Goal: Transaction & Acquisition: Purchase product/service

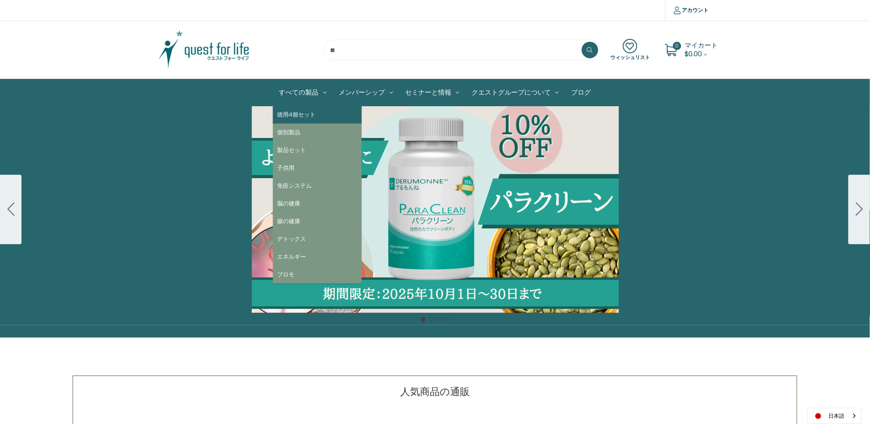
click at [299, 116] on link "徳用4個セット" at bounding box center [317, 115] width 89 height 18
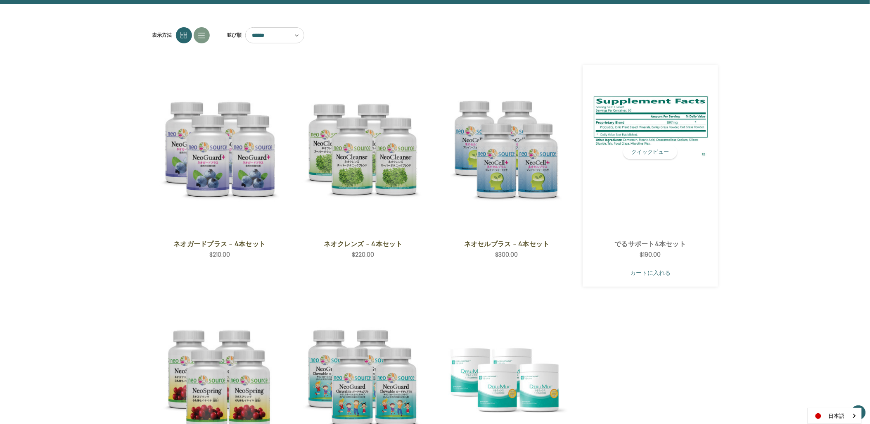
scroll to position [138, 0]
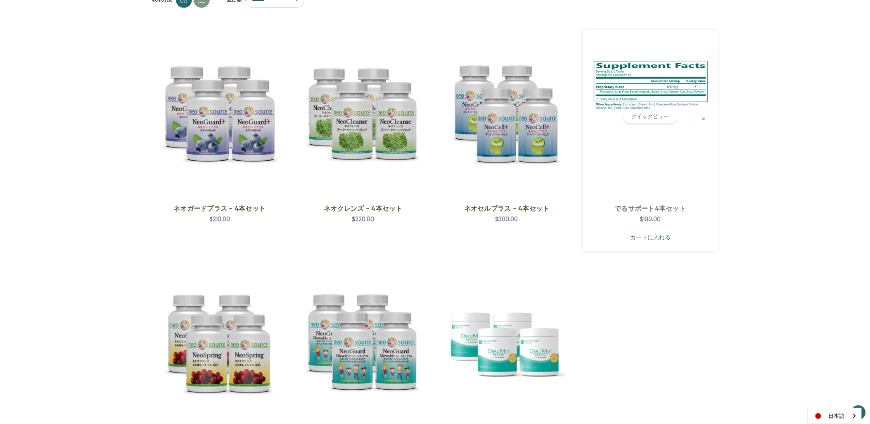
click at [630, 236] on link "カートに入れる" at bounding box center [650, 237] width 123 height 16
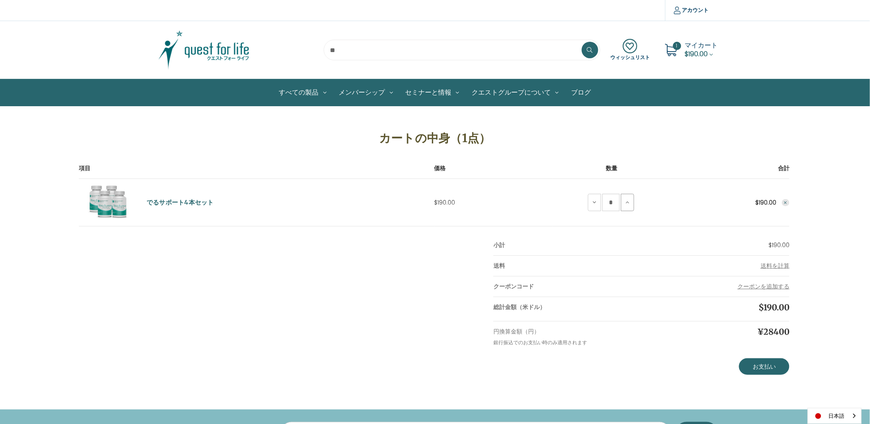
click at [627, 204] on icon at bounding box center [628, 202] width 7 height 7
click at [675, 27] on link "ログイン" at bounding box center [707, 33] width 82 height 12
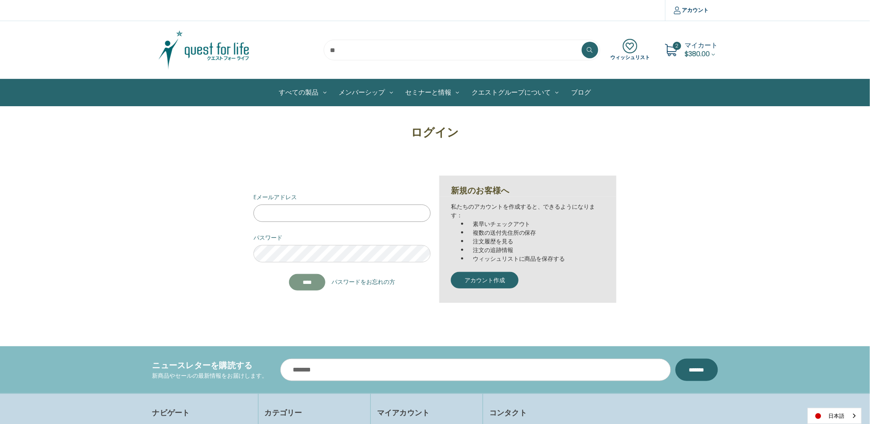
type input "**********"
click at [305, 280] on input "*******" at bounding box center [307, 282] width 36 height 17
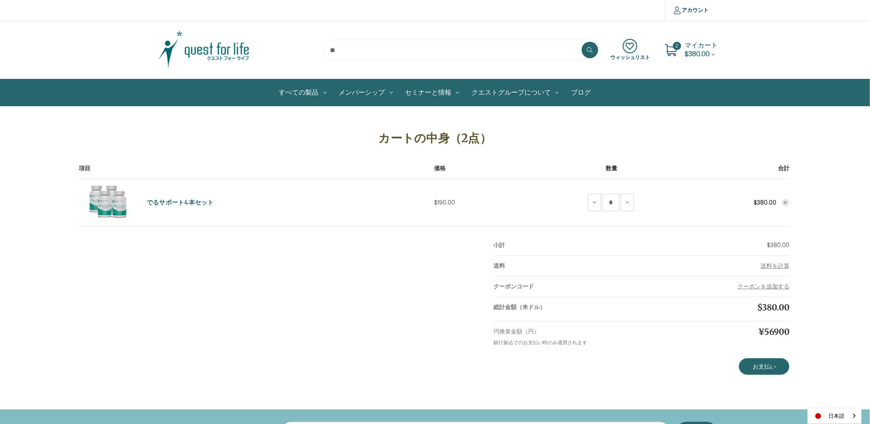
click at [707, 55] on span "$380.00" at bounding box center [697, 53] width 25 height 9
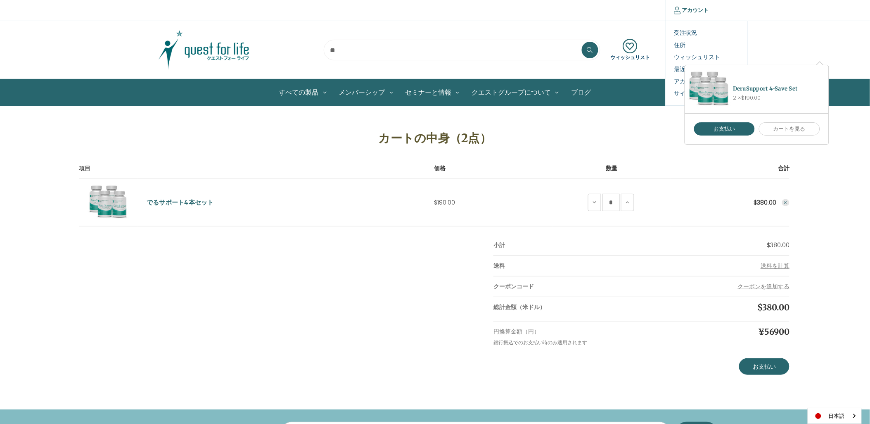
click at [687, 17] on link "アカウント" at bounding box center [691, 10] width 52 height 21
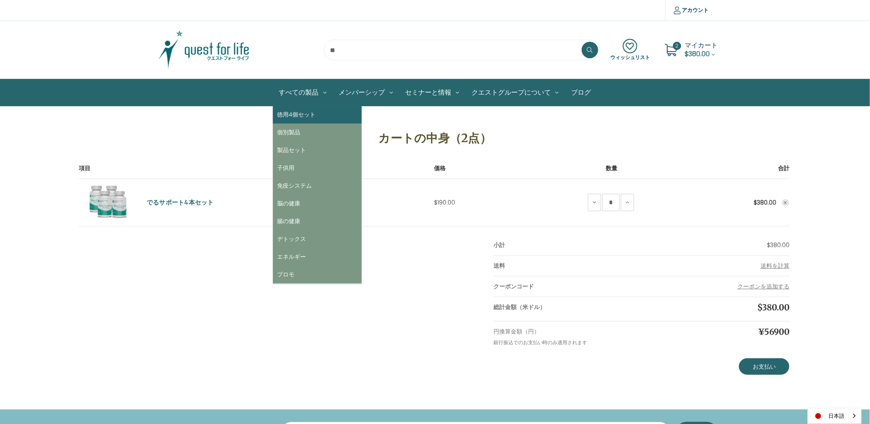
click at [295, 123] on link "徳用4個セット" at bounding box center [317, 115] width 89 height 18
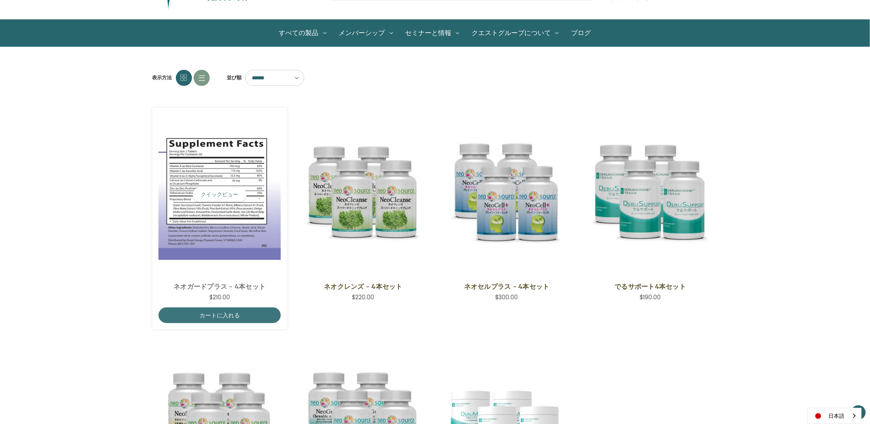
scroll to position [92, 0]
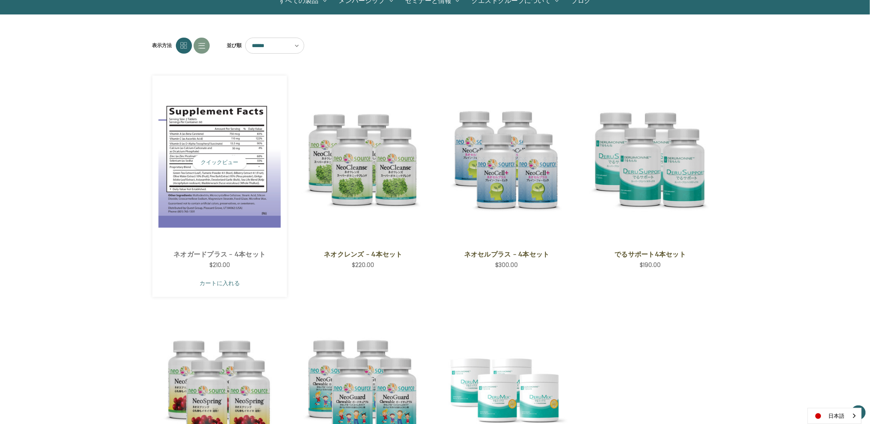
click at [210, 279] on link "カートに入れる" at bounding box center [220, 283] width 123 height 16
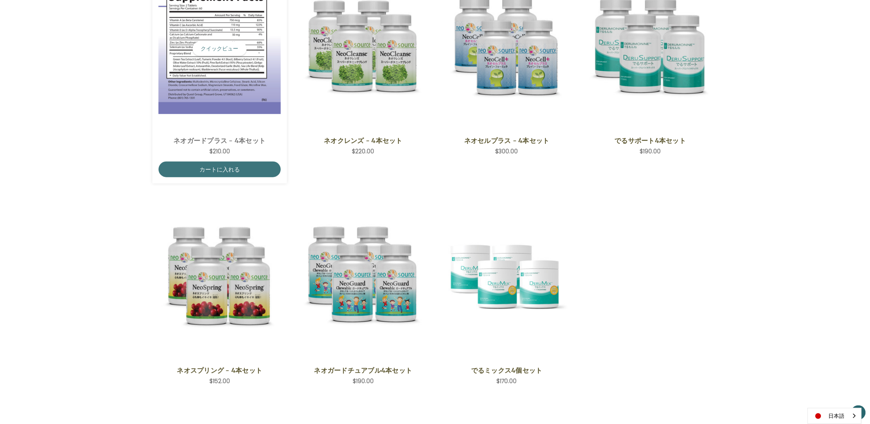
scroll to position [229, 0]
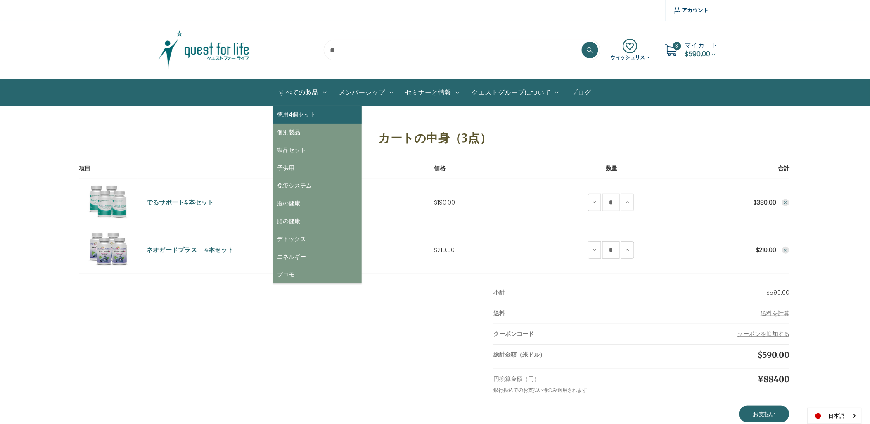
click at [311, 110] on link "徳用4個セット" at bounding box center [317, 115] width 89 height 18
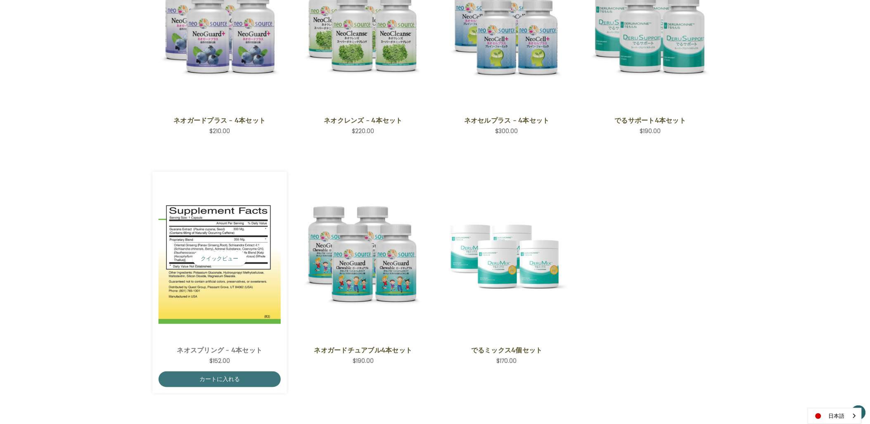
scroll to position [229, 0]
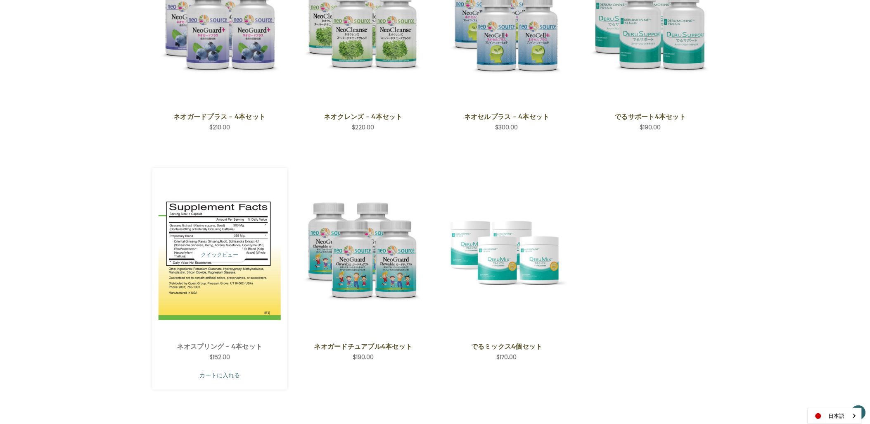
click at [217, 375] on link "カートに入れる" at bounding box center [220, 376] width 123 height 16
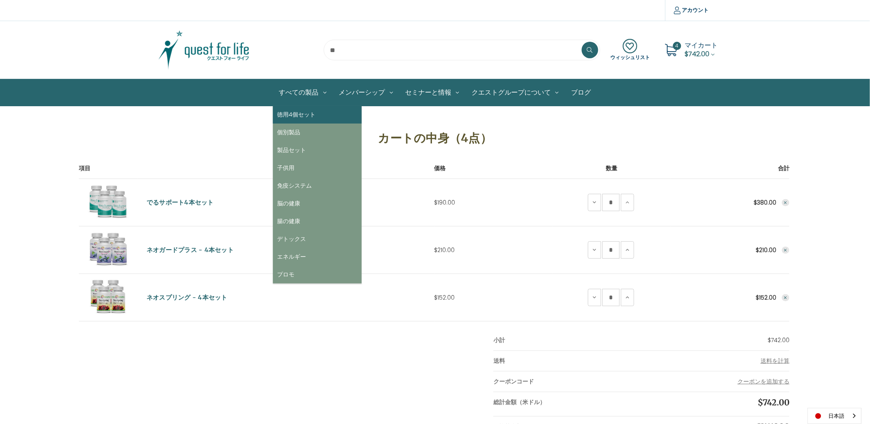
click at [308, 120] on link "徳用4個セット" at bounding box center [317, 115] width 89 height 18
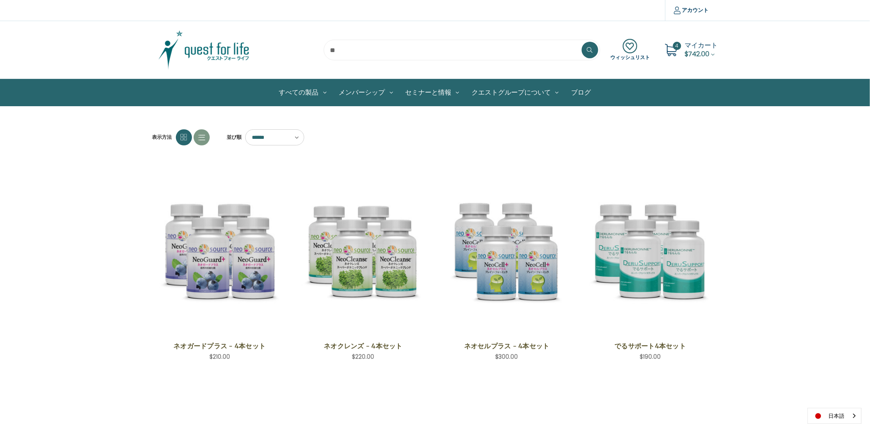
click at [291, 141] on select "****** ****** ****** ****** ***** ******* **** ****" at bounding box center [274, 137] width 59 height 16
click at [437, 150] on div "表示方法 並び順 ****** ****** ****** ****** ***** ******* **** **** クイックビュー ネオガードプラス -…" at bounding box center [435, 390] width 575 height 523
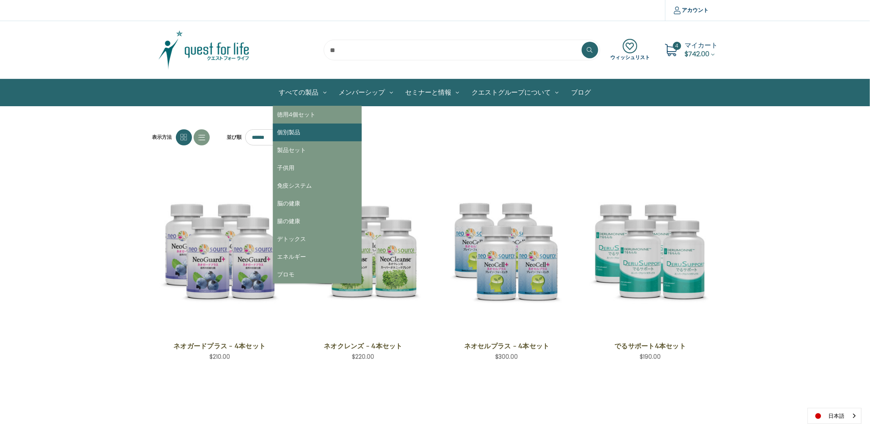
click at [286, 126] on link "個別製品" at bounding box center [317, 132] width 89 height 18
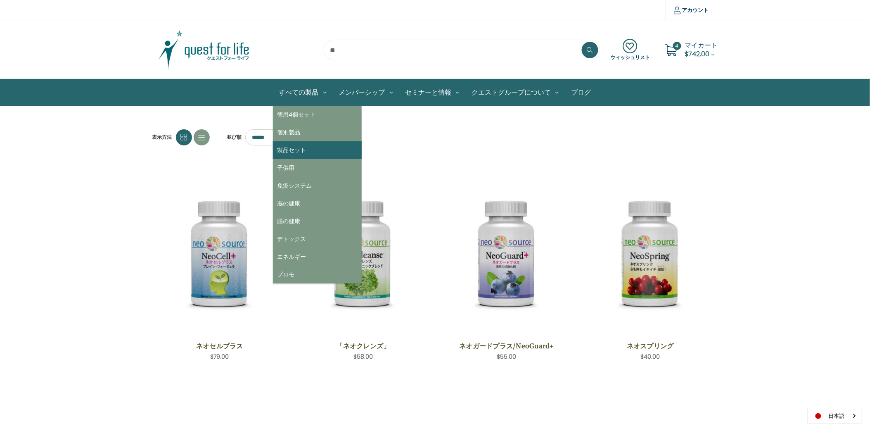
click at [283, 145] on link "製品セット" at bounding box center [317, 150] width 89 height 18
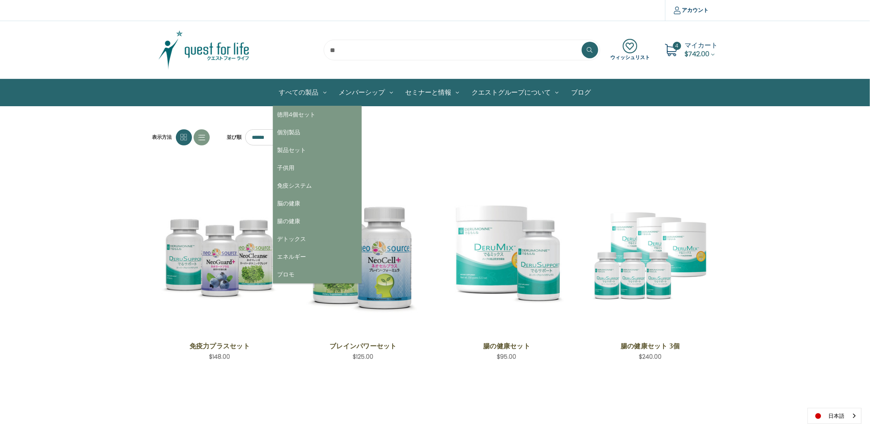
click at [304, 101] on link "すべての製品" at bounding box center [303, 92] width 60 height 26
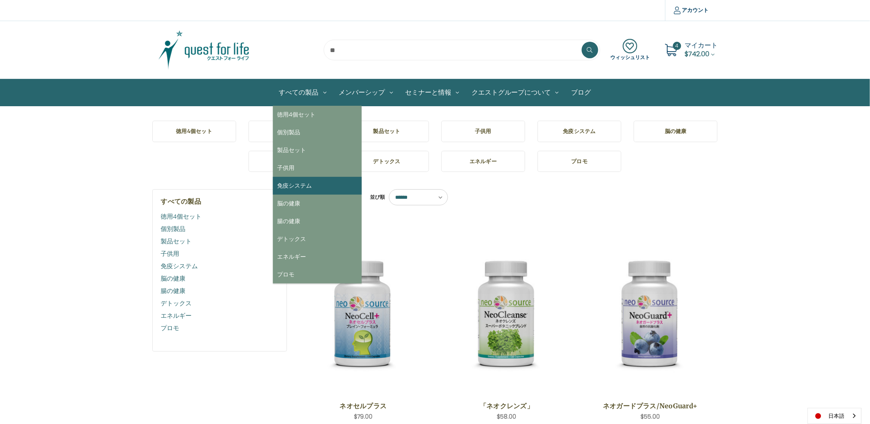
click at [306, 188] on link "免疫システム" at bounding box center [317, 186] width 89 height 18
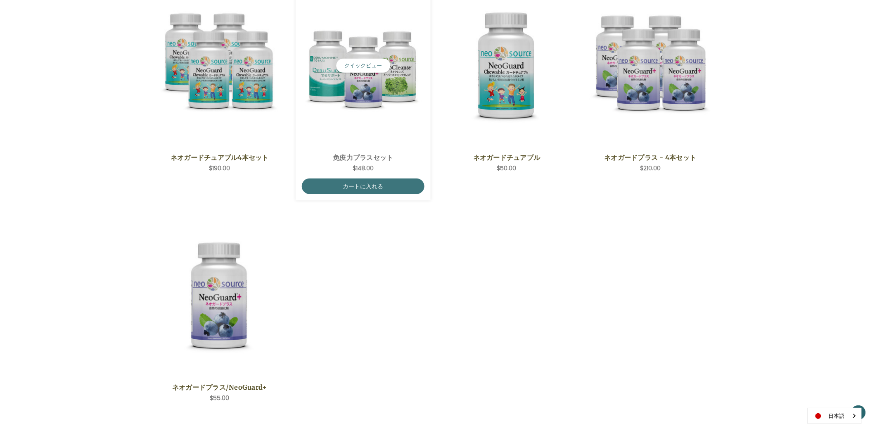
scroll to position [46, 0]
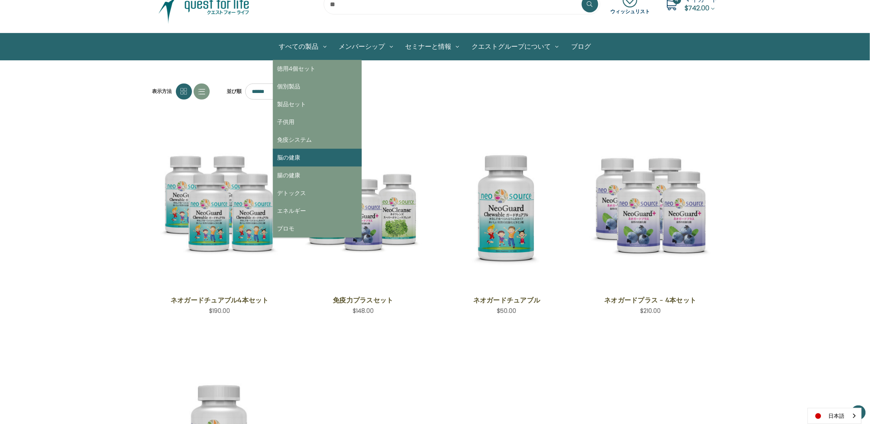
click at [305, 153] on link "脳の健康" at bounding box center [317, 158] width 89 height 18
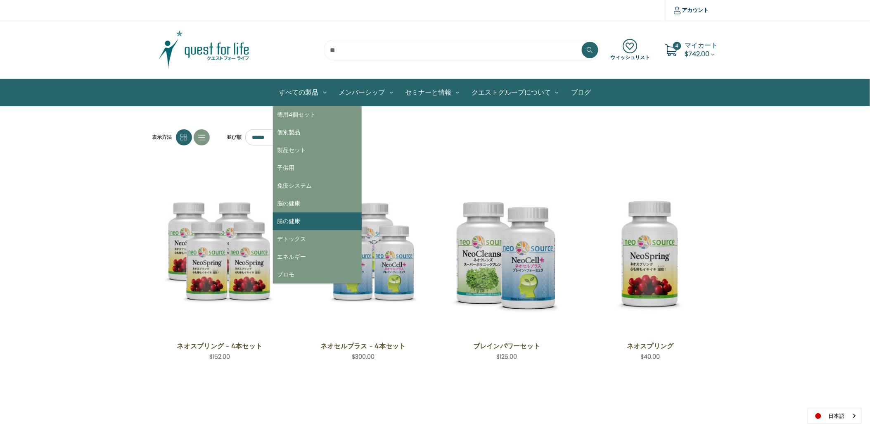
click at [303, 216] on link "腸の健康" at bounding box center [317, 221] width 89 height 18
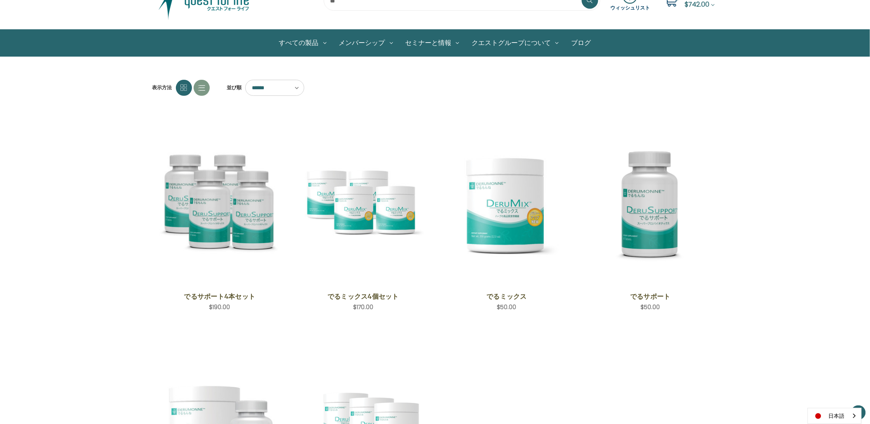
scroll to position [46, 0]
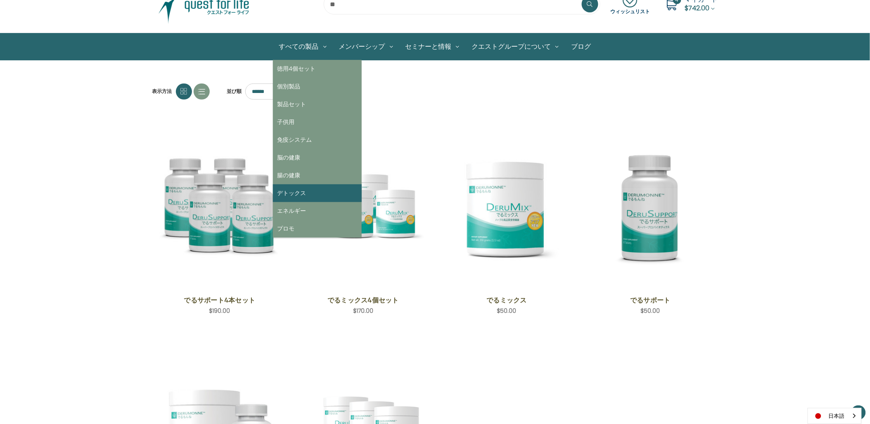
click at [298, 200] on link "デトックス" at bounding box center [317, 193] width 89 height 18
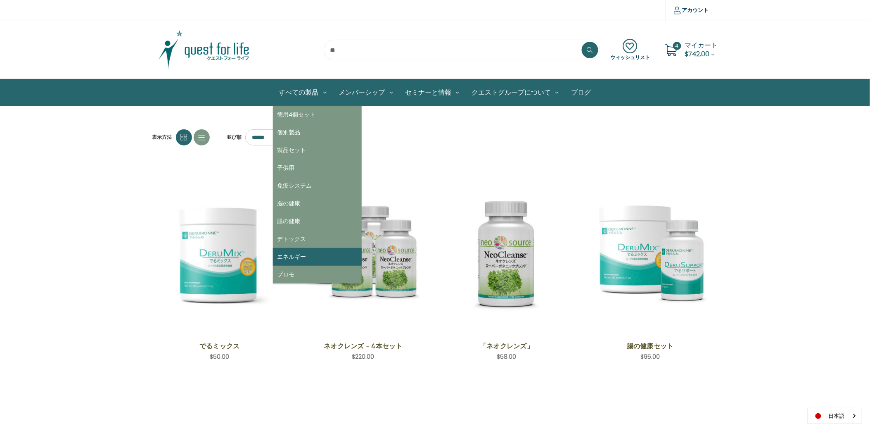
click at [283, 258] on link "エネルギー" at bounding box center [317, 257] width 89 height 18
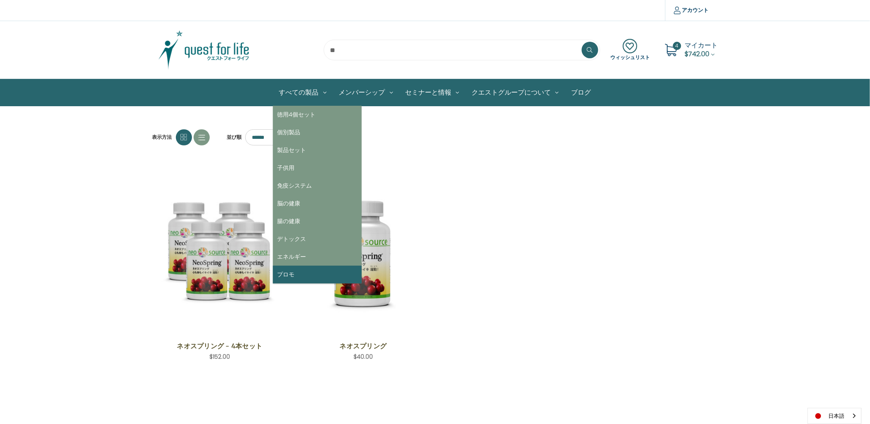
click at [302, 279] on link "プロモ" at bounding box center [317, 275] width 89 height 18
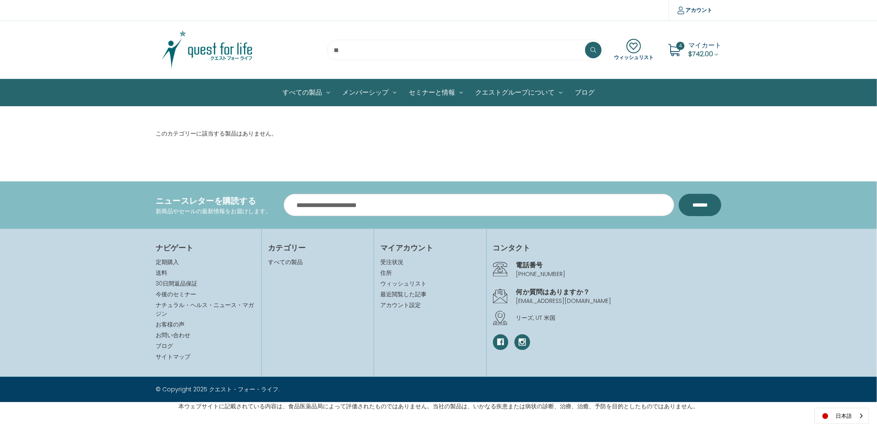
click at [217, 56] on img at bounding box center [207, 49] width 103 height 41
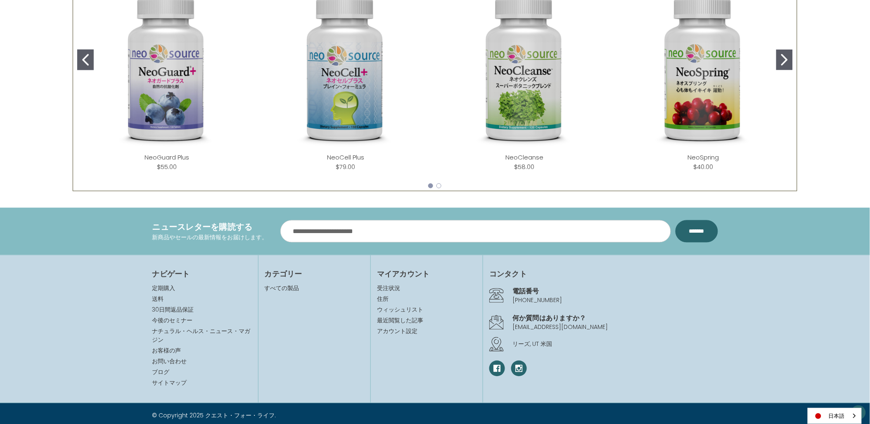
scroll to position [440, 0]
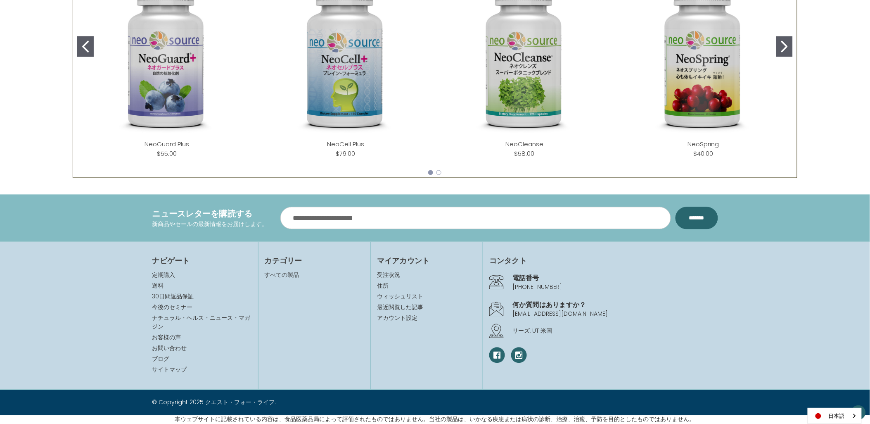
click at [283, 278] on link "すべての製品" at bounding box center [282, 275] width 35 height 8
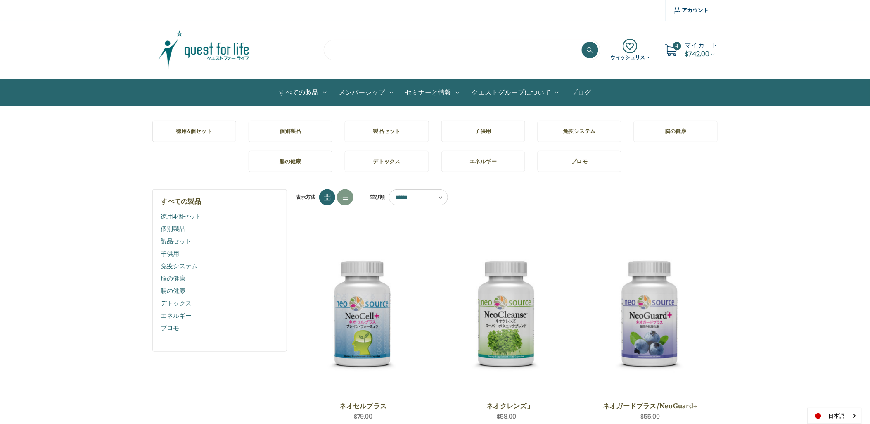
click at [365, 54] on input "search" at bounding box center [462, 50] width 277 height 21
type input "***"
click at [582, 42] on button at bounding box center [590, 50] width 17 height 17
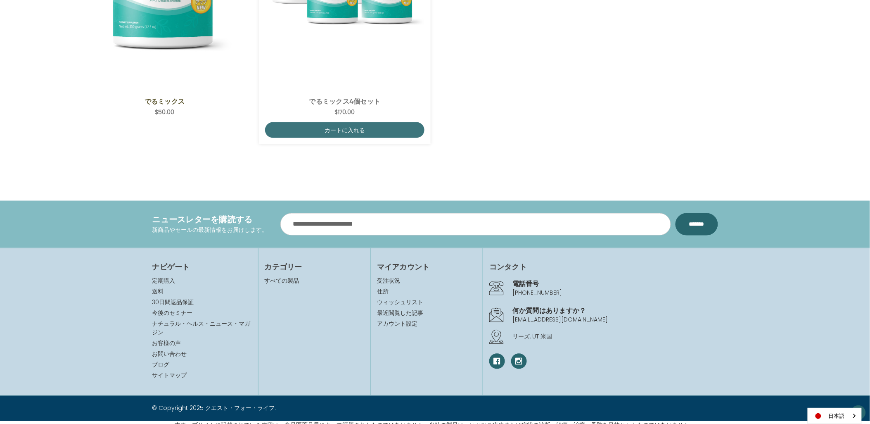
scroll to position [368, 0]
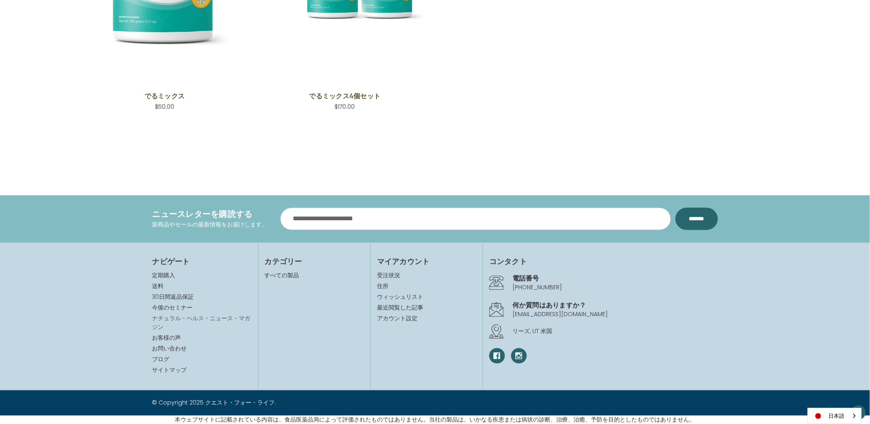
click at [157, 324] on link "ナチュラル・ヘルス・ニュース・マガジン" at bounding box center [201, 322] width 98 height 17
click at [163, 277] on link "定期購入" at bounding box center [163, 275] width 23 height 8
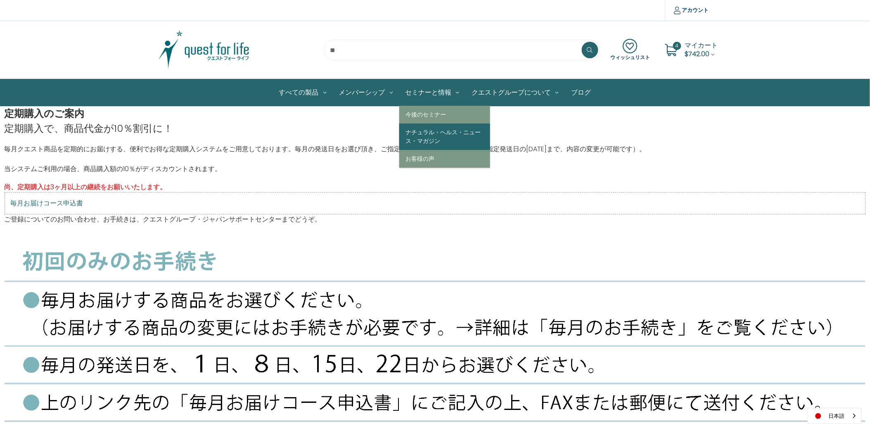
click at [426, 139] on link "ナチュラル・ヘルス・ニュース・マガジン" at bounding box center [444, 136] width 91 height 26
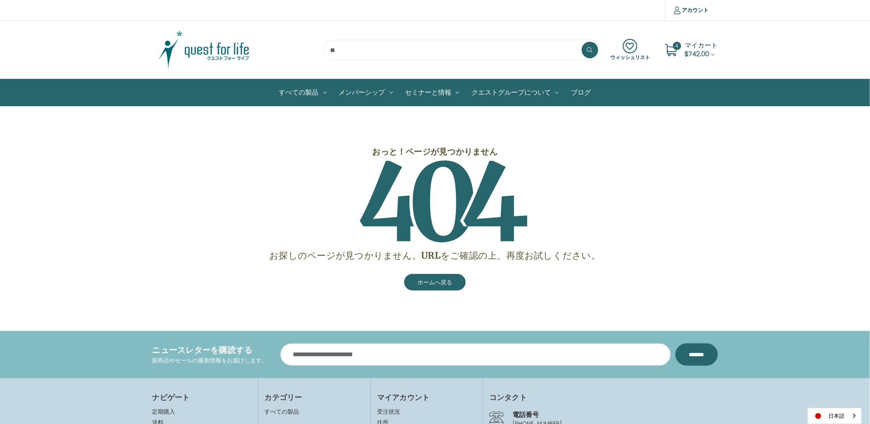
click at [699, 52] on span "$742.00" at bounding box center [697, 53] width 25 height 9
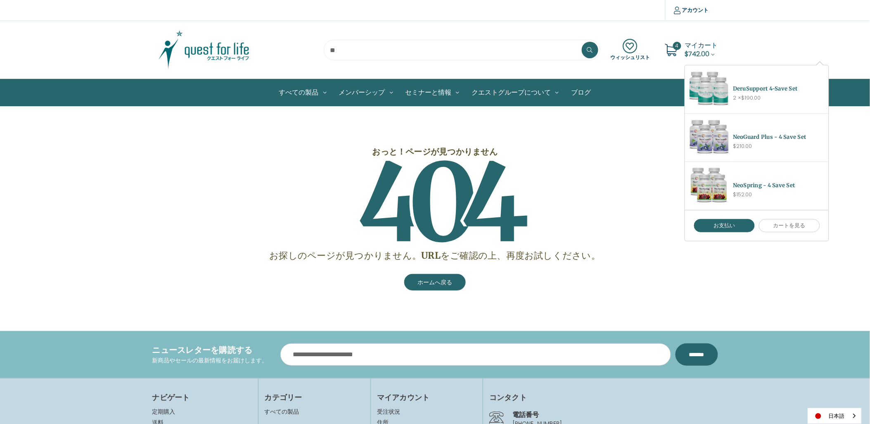
click at [202, 44] on img at bounding box center [203, 49] width 103 height 41
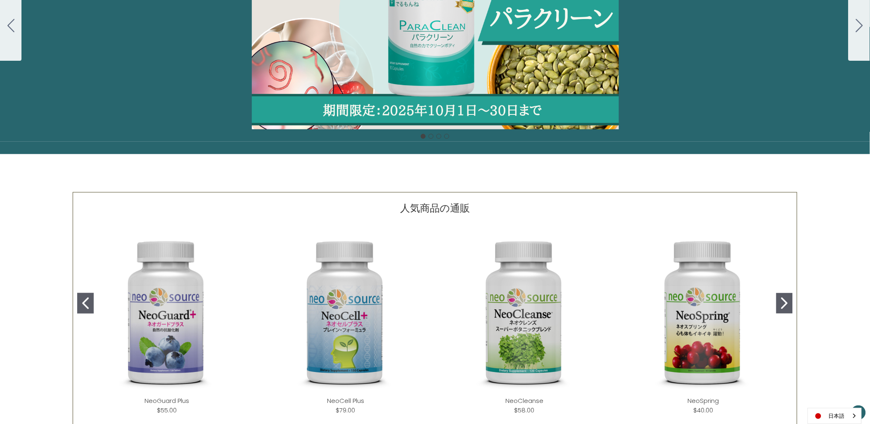
scroll to position [367, 0]
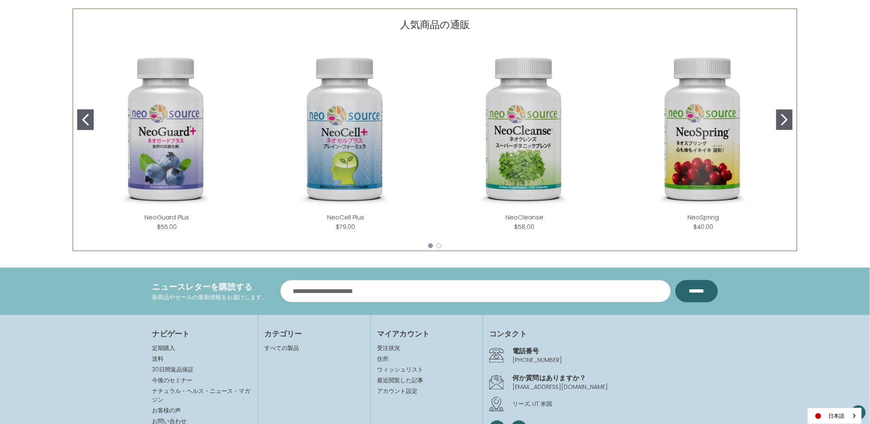
click at [788, 133] on div "NeoSpring ( 0 ) $40.00 Add to Cart" at bounding box center [703, 139] width 179 height 198
click at [786, 120] on icon "Go to slide 2" at bounding box center [784, 120] width 7 height 12
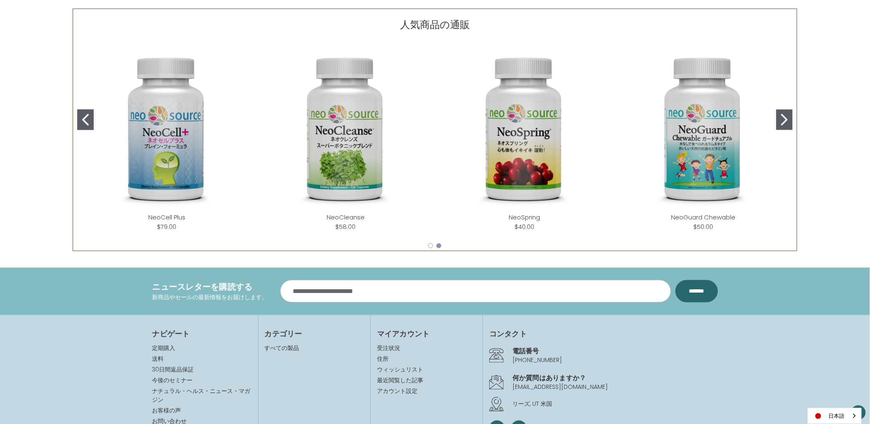
click at [786, 120] on icon "Go to slide 2" at bounding box center [784, 120] width 7 height 12
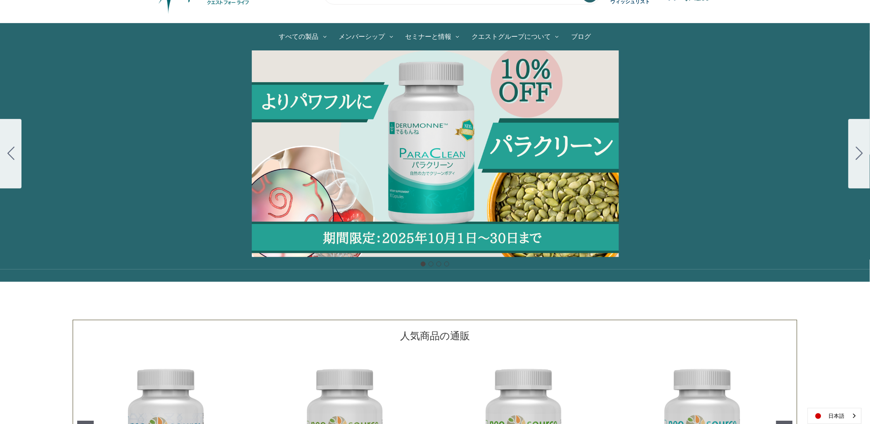
scroll to position [0, 0]
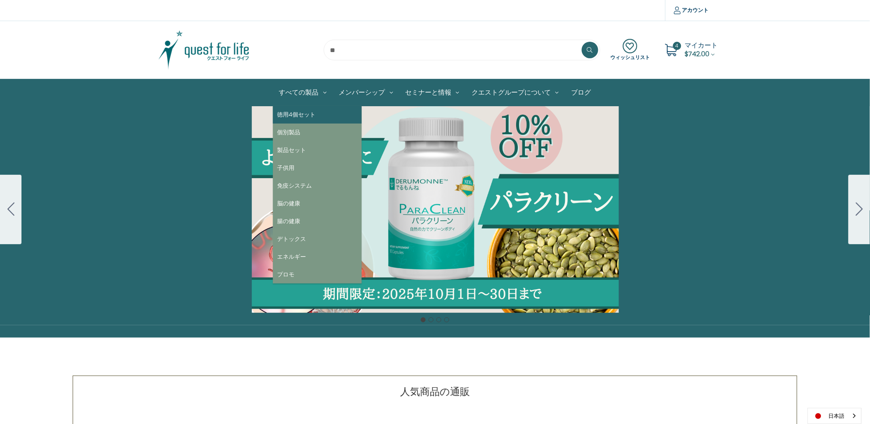
click at [299, 113] on link "徳用4個セット" at bounding box center [317, 115] width 89 height 18
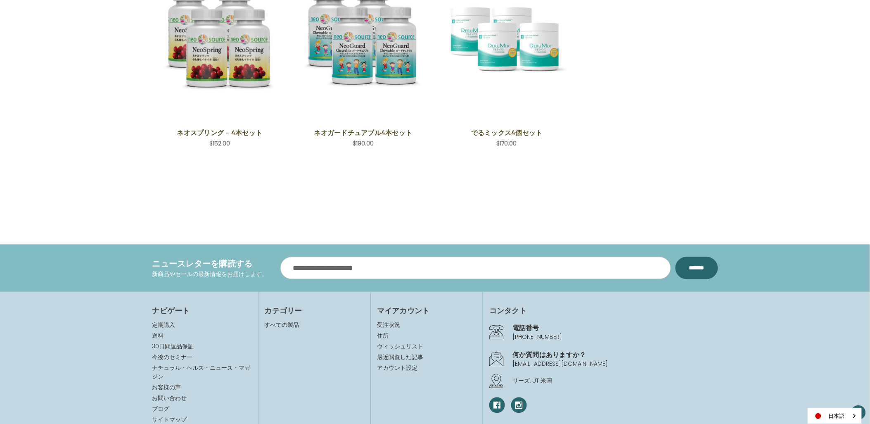
scroll to position [459, 0]
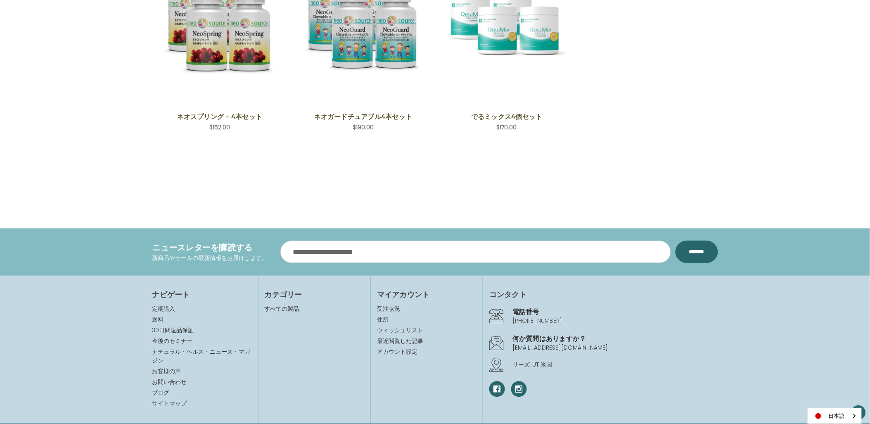
click at [523, 319] on link "[PHONE_NUMBER]" at bounding box center [538, 321] width 50 height 8
click at [156, 378] on link "お問い合わせ" at bounding box center [169, 382] width 35 height 8
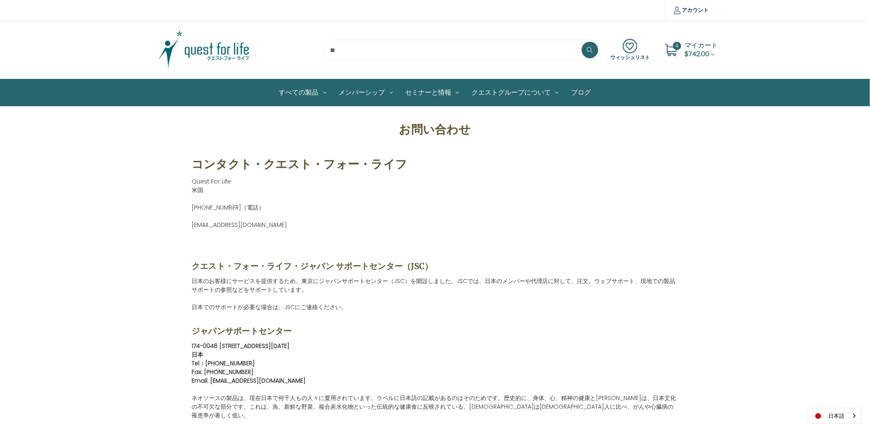
click at [229, 58] on img at bounding box center [203, 49] width 103 height 41
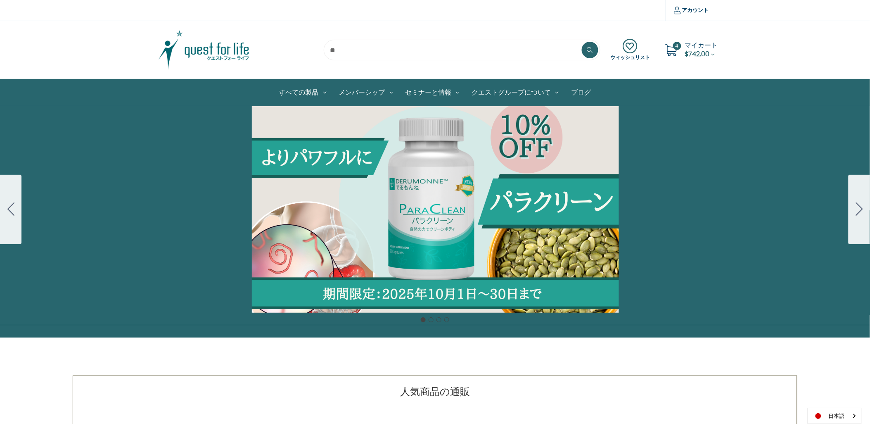
click at [673, 50] on icon at bounding box center [671, 50] width 12 height 12
click at [695, 52] on span "$742.00" at bounding box center [697, 53] width 25 height 9
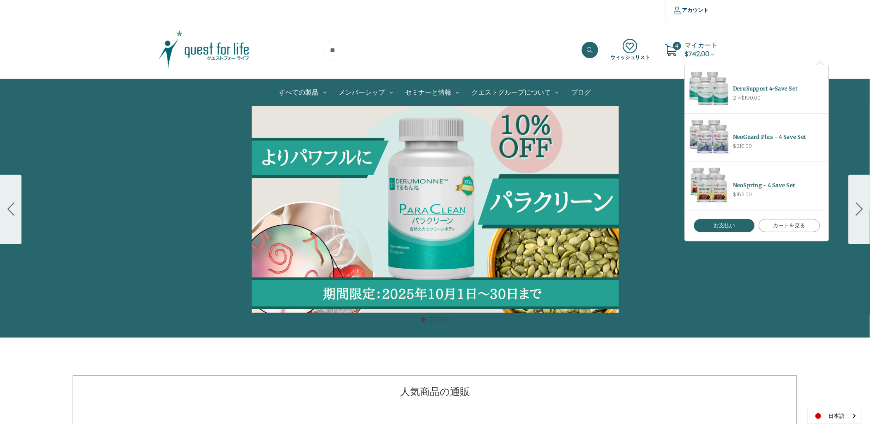
click at [769, 224] on link "カートを見る" at bounding box center [789, 225] width 61 height 13
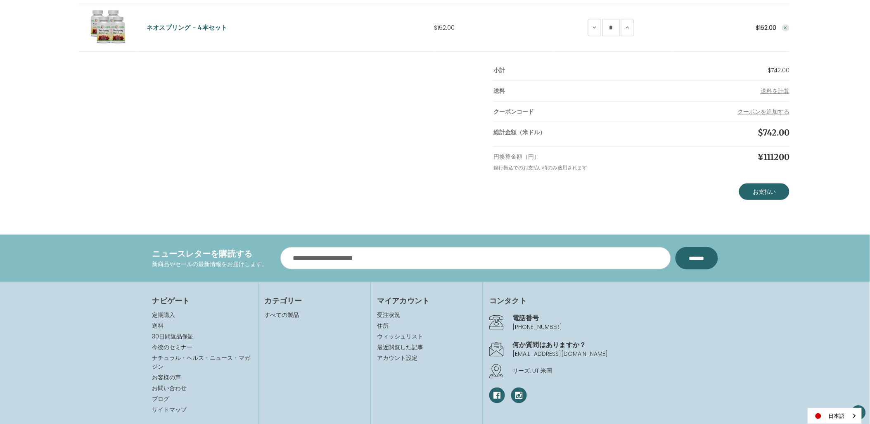
scroll to position [310, 0]
